Goal: Task Accomplishment & Management: Complete application form

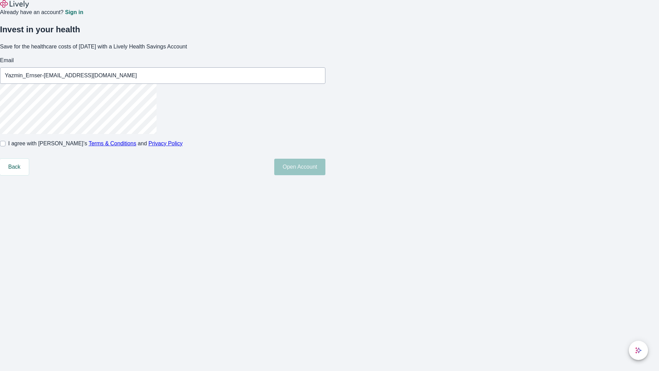
click at [5, 146] on input "I agree with Lively’s Terms & Conditions and Privacy Policy" at bounding box center [2, 143] width 5 height 5
checkbox input "true"
click at [325, 175] on button "Open Account" at bounding box center [299, 167] width 51 height 16
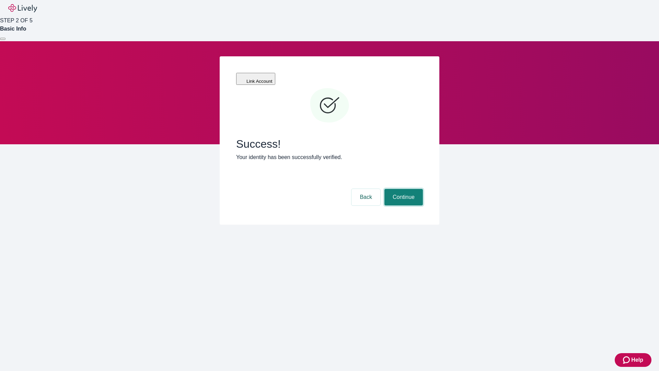
click at [402, 189] on button "Continue" at bounding box center [403, 197] width 38 height 16
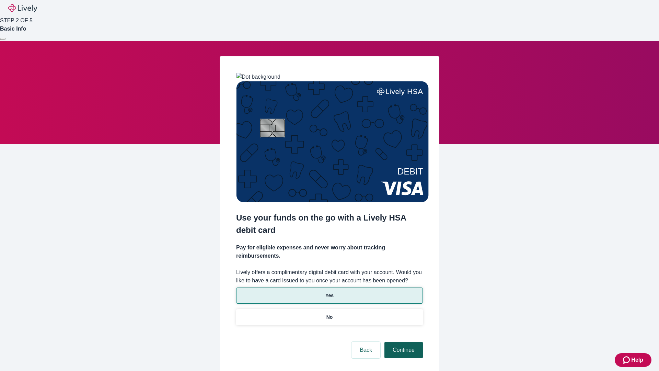
click at [329, 292] on p "Yes" at bounding box center [329, 295] width 8 height 7
click at [402, 341] on button "Continue" at bounding box center [403, 349] width 38 height 16
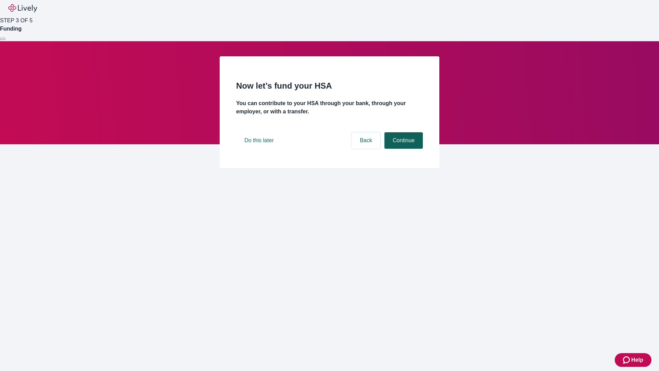
click at [402, 149] on button "Continue" at bounding box center [403, 140] width 38 height 16
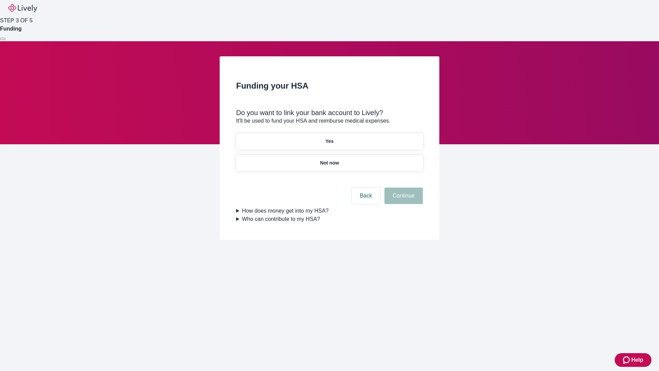
click at [329, 138] on p "Yes" at bounding box center [329, 141] width 8 height 7
click at [402, 187] on button "Continue" at bounding box center [403, 195] width 38 height 16
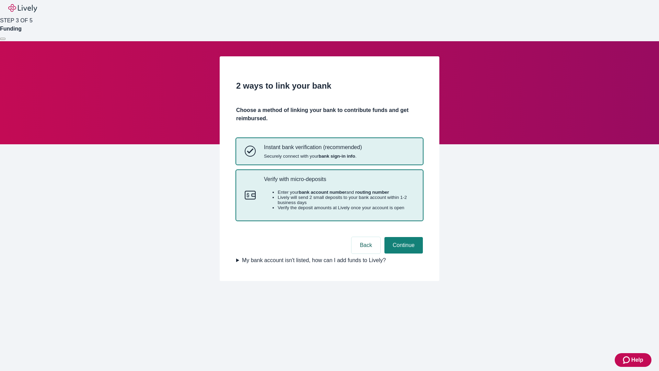
click at [339, 182] on p "Verify with micro-deposits" at bounding box center [339, 179] width 150 height 7
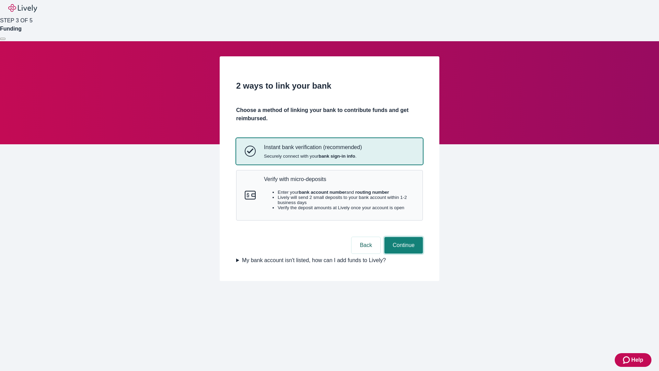
click at [402, 253] on button "Continue" at bounding box center [403, 245] width 38 height 16
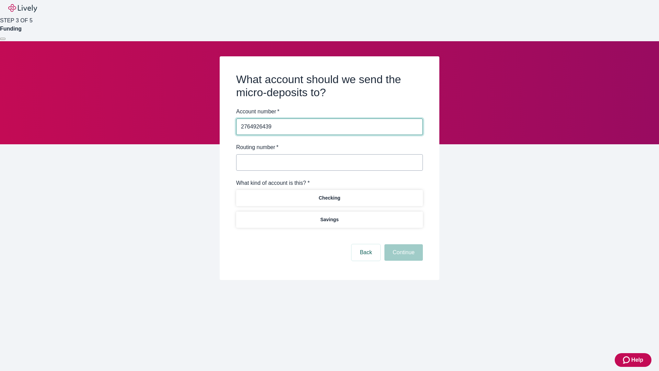
type input "2764926439"
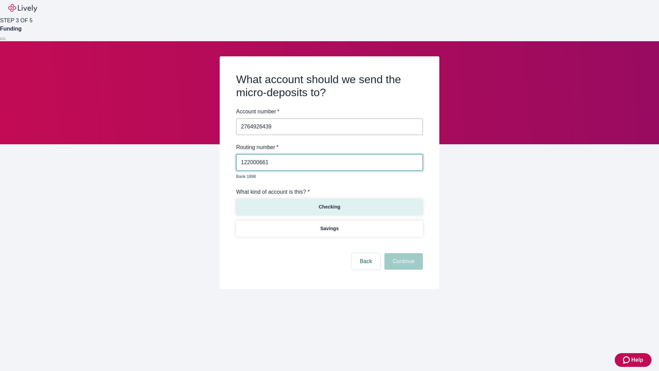
type input "122000661"
click at [329, 203] on p "Checking" at bounding box center [329, 206] width 22 height 7
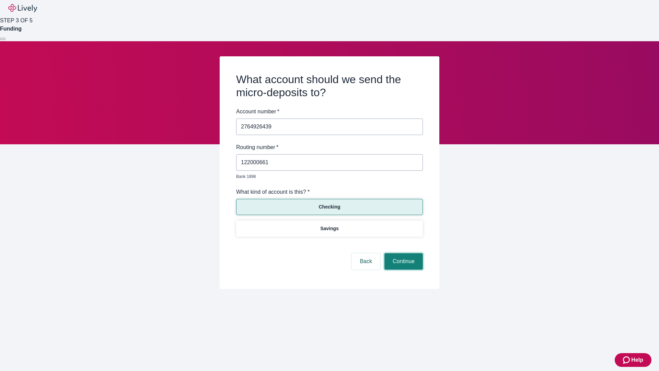
click at [402, 253] on button "Continue" at bounding box center [403, 261] width 38 height 16
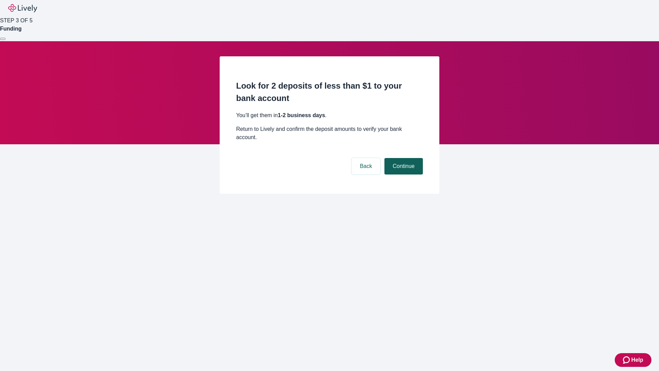
click at [402, 158] on button "Continue" at bounding box center [403, 166] width 38 height 16
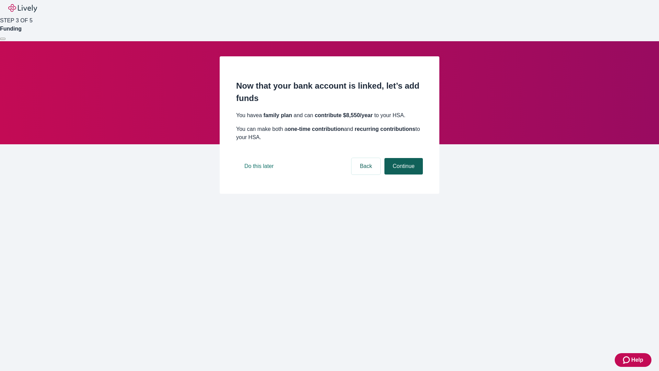
click at [402, 174] on button "Continue" at bounding box center [403, 166] width 38 height 16
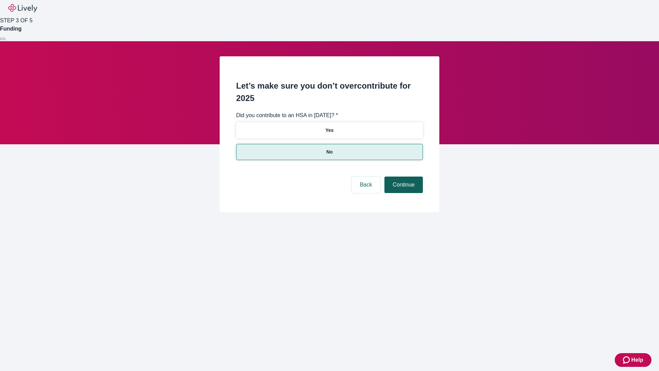
click at [402, 176] on button "Continue" at bounding box center [403, 184] width 38 height 16
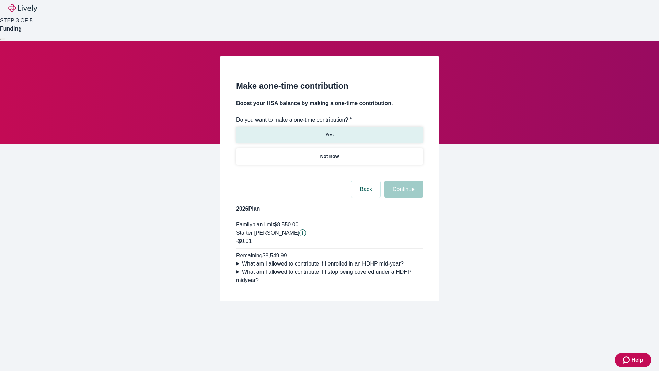
click at [329, 131] on p "Yes" at bounding box center [329, 134] width 8 height 7
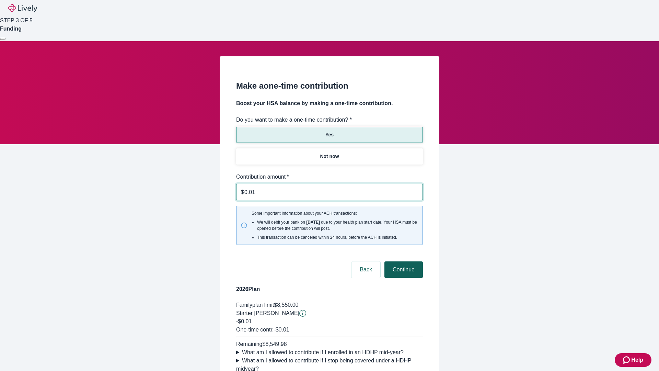
type input "0.01"
click at [402, 261] on button "Continue" at bounding box center [403, 269] width 38 height 16
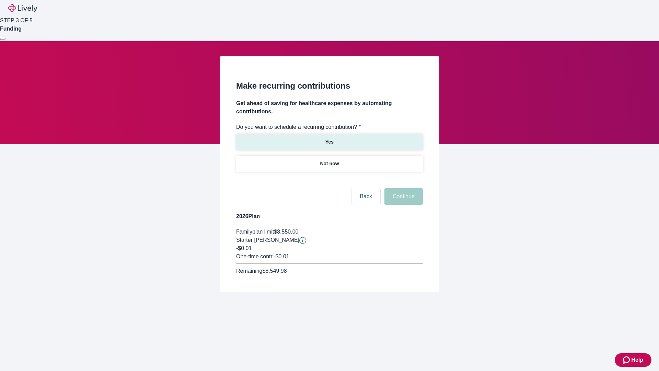
click at [329, 138] on p "Yes" at bounding box center [329, 141] width 8 height 7
click at [329, 180] on body "Help STEP 3 OF 5 Funding Make recurring contributions Get ahead of saving for h…" at bounding box center [329, 162] width 659 height 324
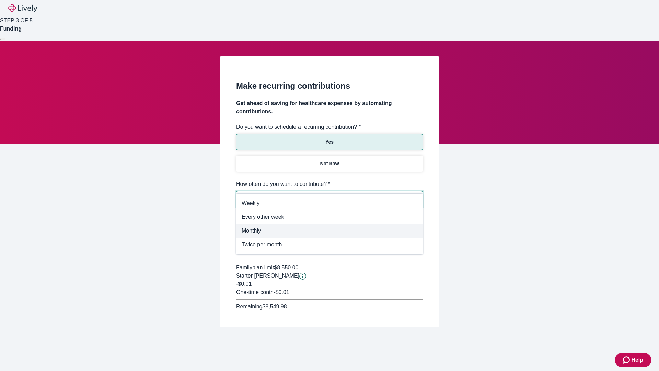
click at [329, 231] on span "Monthly" at bounding box center [330, 230] width 176 height 8
type input "Monthly"
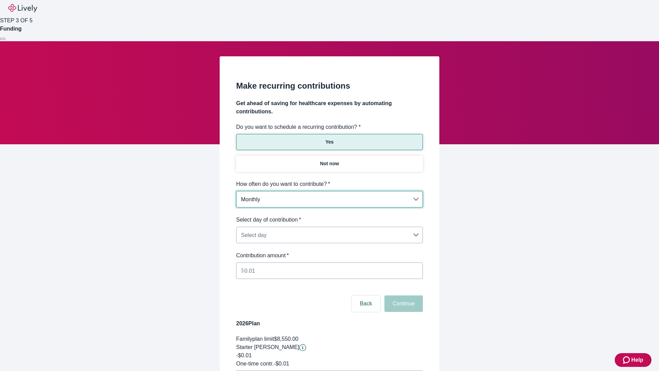
click at [329, 215] on body "Help STEP 3 OF 5 Funding Make recurring contributions Get ahead of saving for h…" at bounding box center [329, 215] width 659 height 431
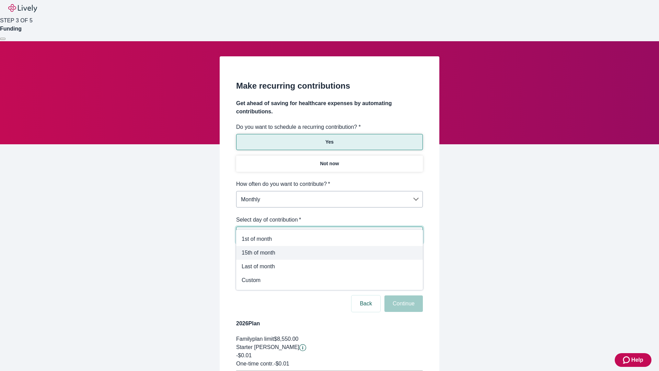
click at [329, 253] on span "15th of month" at bounding box center [330, 252] width 176 height 8
type input "Monthly15th"
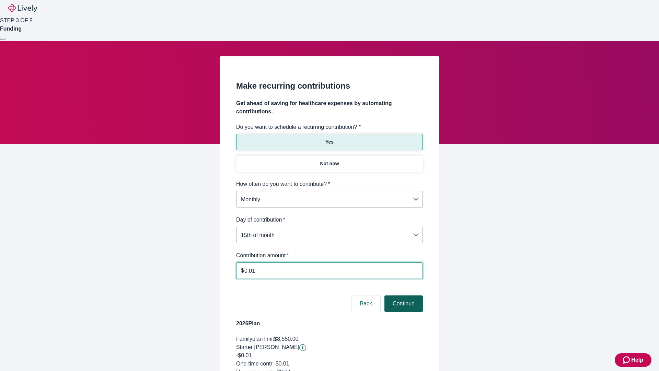
click at [402, 295] on button "Continue" at bounding box center [403, 303] width 38 height 16
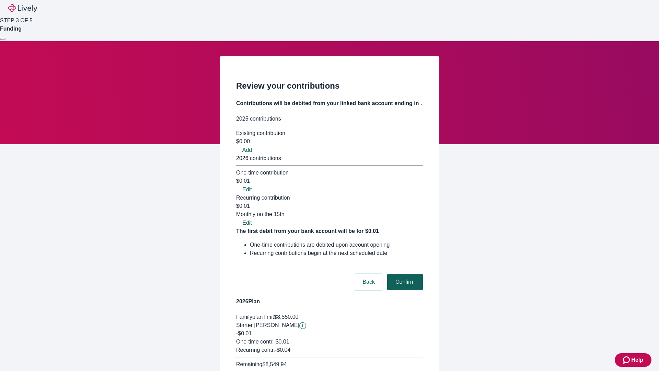
click at [404, 273] on button "Confirm" at bounding box center [405, 281] width 36 height 16
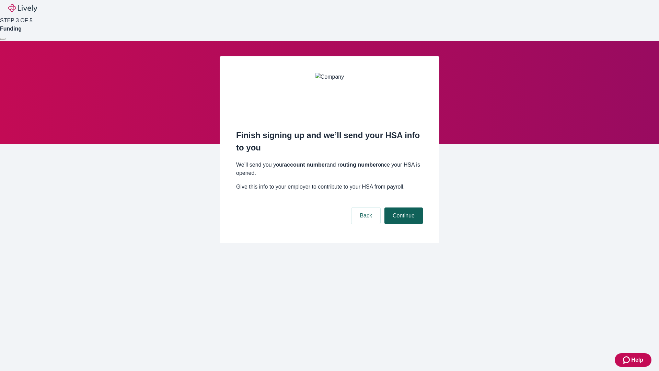
click at [402, 207] on button "Continue" at bounding box center [403, 215] width 38 height 16
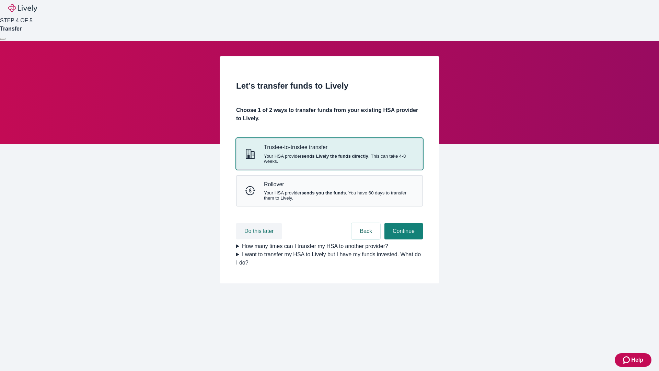
click at [260, 239] on button "Do this later" at bounding box center [259, 231] width 46 height 16
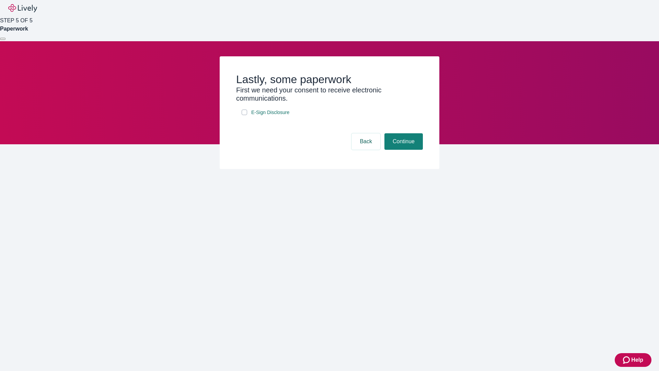
click at [244, 115] on input "E-Sign Disclosure" at bounding box center [244, 111] width 5 height 5
checkbox input "true"
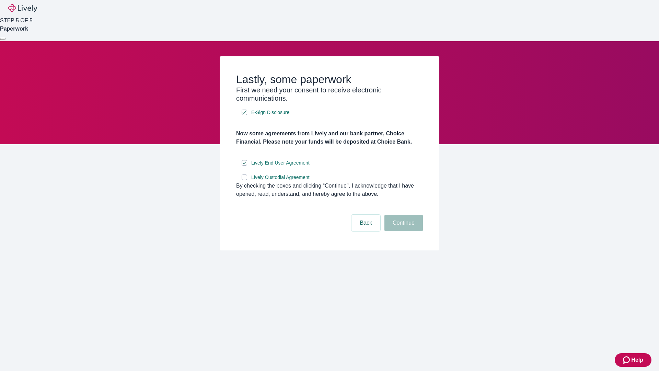
click at [244, 180] on input "Lively Custodial Agreement" at bounding box center [244, 176] width 5 height 5
checkbox input "true"
click at [402, 231] on button "Continue" at bounding box center [403, 222] width 38 height 16
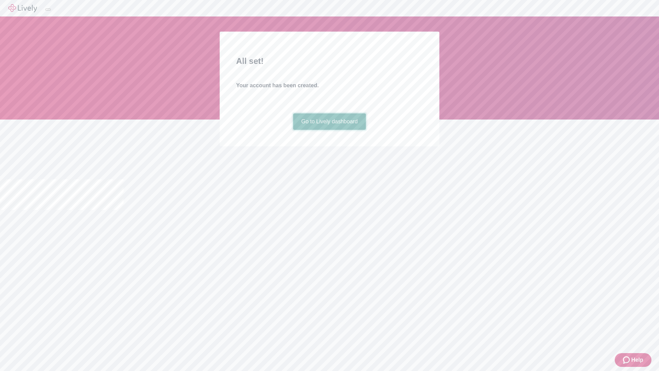
click at [329, 130] on link "Go to Lively dashboard" at bounding box center [329, 121] width 73 height 16
